Goal: Transaction & Acquisition: Purchase product/service

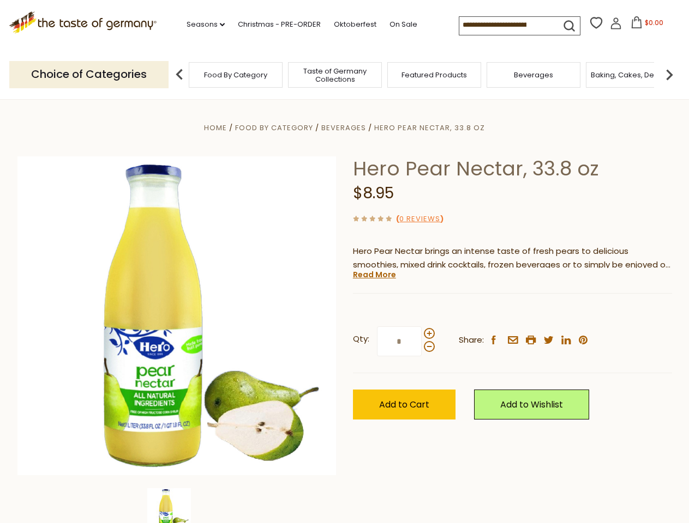
click at [344, 262] on div "Home Food By Category [GEOGRAPHIC_DATA] Hero Pear Nectar, 33.8 oz Hero Pear Nec…" at bounding box center [344, 331] width 671 height 420
click at [201, 25] on link "Seasons dropdown_arrow" at bounding box center [205, 25] width 38 height 12
click at [506, 25] on input at bounding box center [505, 24] width 92 height 15
click at [644, 26] on span "$0.00" at bounding box center [653, 22] width 19 height 9
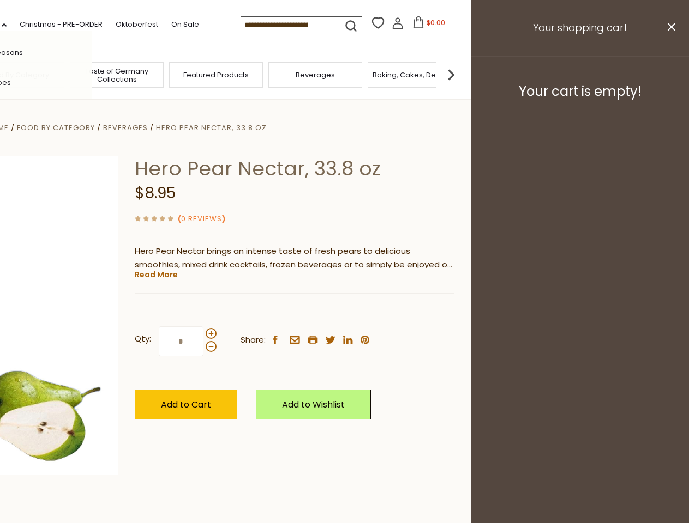
click at [92, 74] on div "All Seasons Recipes Game Day [DATE] [DATE] [DATE][PERSON_NAME] [DATE] Springfes…" at bounding box center [30, 262] width 124 height 462
click at [669, 74] on footer "Your cart is empty!" at bounding box center [580, 91] width 218 height 70
click at [344, 311] on div "Qty: * Share: facebook email printer twitter linkedin pinterest" at bounding box center [294, 341] width 319 height 63
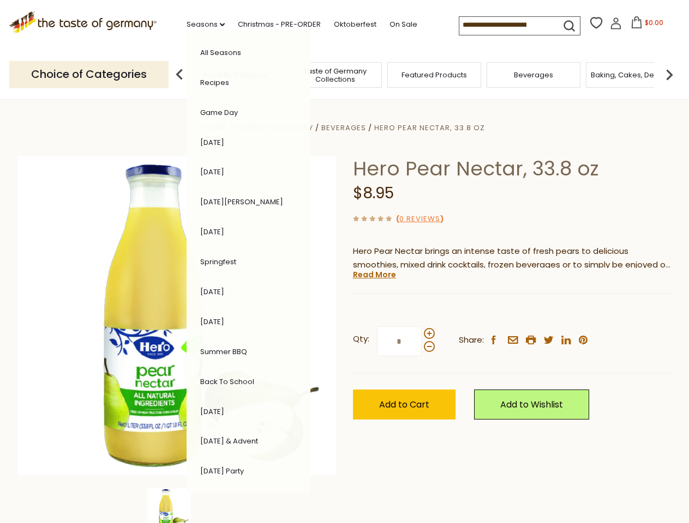
click at [177, 506] on div "Home Food By Category [GEOGRAPHIC_DATA] Hero Pear Nectar, 33.8 oz Hero Pear Nec…" at bounding box center [344, 331] width 671 height 420
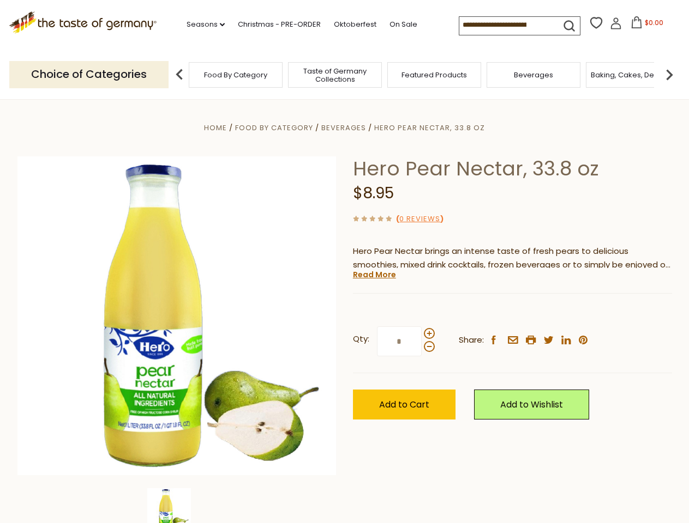
click at [177, 506] on img at bounding box center [169, 511] width 44 height 44
click at [373, 275] on link "Read More" at bounding box center [374, 274] width 43 height 11
